Goal: Information Seeking & Learning: Learn about a topic

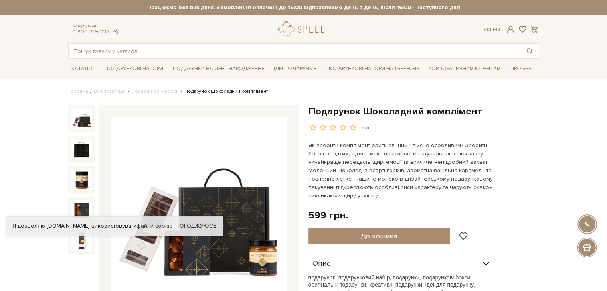
scroll to position [80, 0]
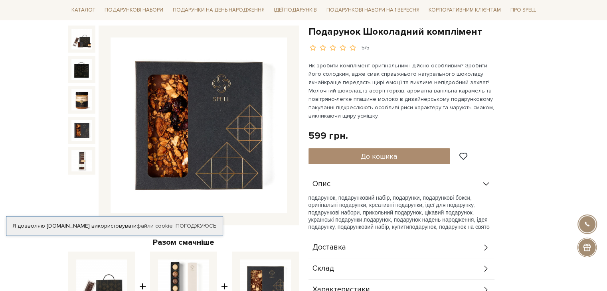
click at [73, 130] on img at bounding box center [81, 130] width 21 height 21
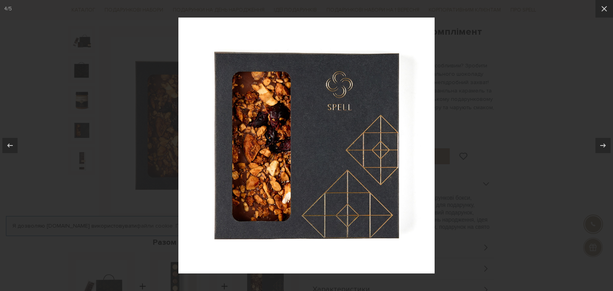
click at [109, 131] on div at bounding box center [306, 145] width 613 height 291
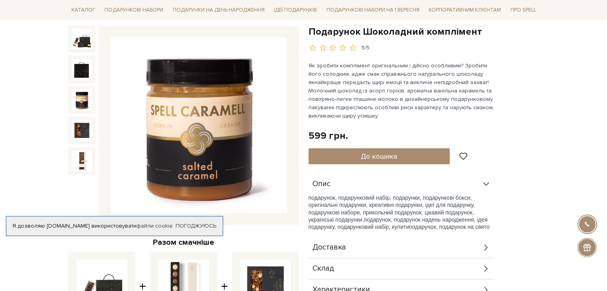
click at [85, 110] on img at bounding box center [81, 99] width 21 height 21
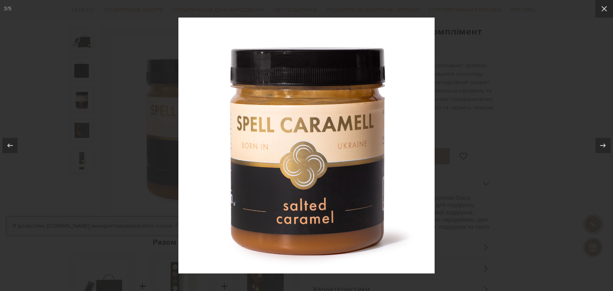
click at [101, 119] on div at bounding box center [306, 145] width 613 height 291
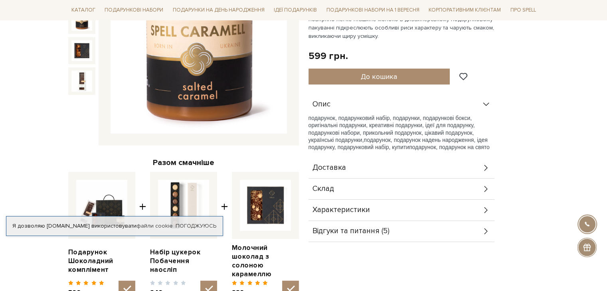
scroll to position [80, 0]
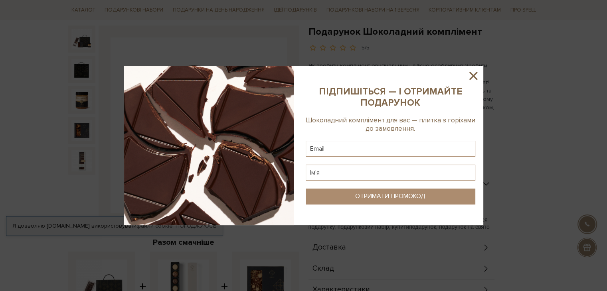
click at [77, 61] on div at bounding box center [303, 145] width 607 height 291
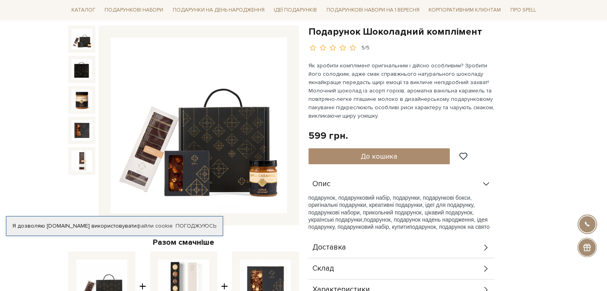
click at [76, 47] on img at bounding box center [81, 39] width 21 height 21
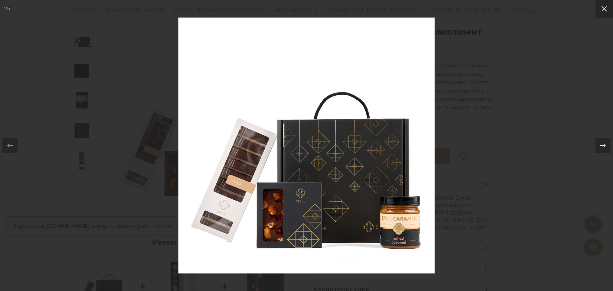
click at [93, 63] on div at bounding box center [306, 145] width 613 height 291
